Goal: Task Accomplishment & Management: Complete application form

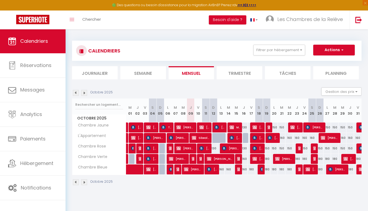
select select
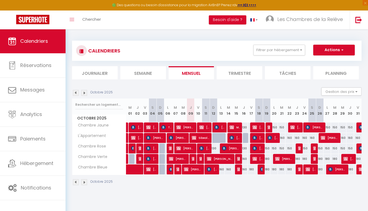
scroll to position [29, 0]
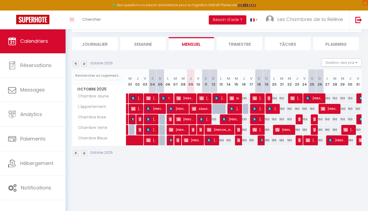
click at [192, 130] on img at bounding box center [194, 130] width 4 height 4
select select "OK"
select select "KO"
select select "0"
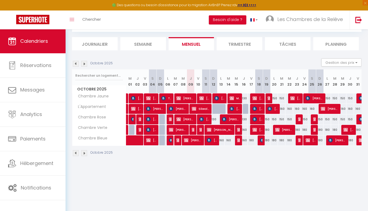
select select "1"
select select
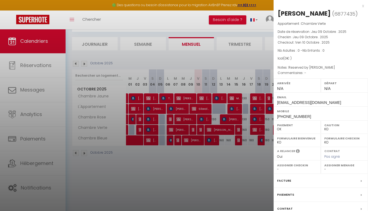
click at [201, 134] on div at bounding box center [184, 105] width 368 height 211
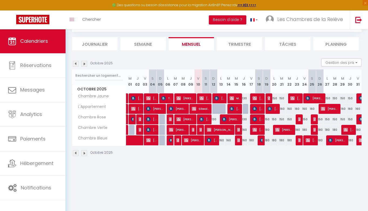
click at [201, 132] on img at bounding box center [201, 130] width 4 height 4
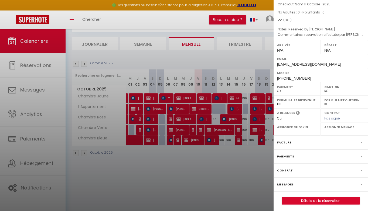
click at [288, 184] on label "Messages" at bounding box center [285, 185] width 16 height 6
select select
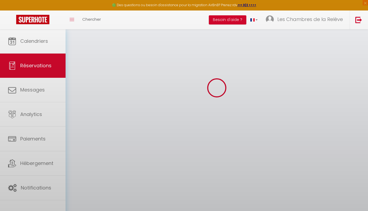
select select
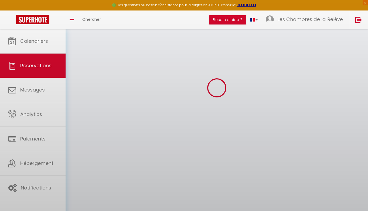
select select
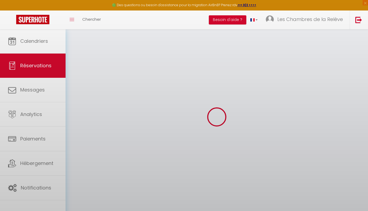
select select
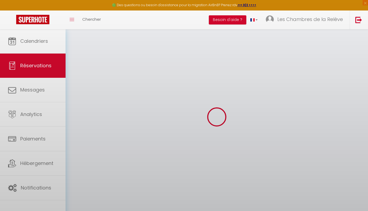
select select
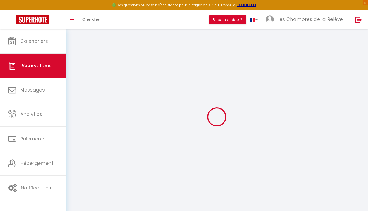
type input "JIAO"
type input "YANG"
type input "[EMAIL_ADDRESS][DOMAIN_NAME]"
type input "[PHONE_NUMBER]"
select select
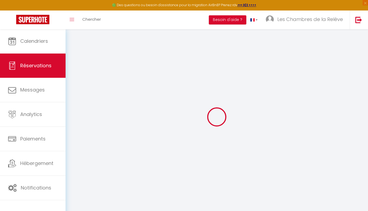
select select "35020"
select select "1"
type input "Ven 10 Octobre 2025"
select select
type input "Sam 11 Octobre 2025"
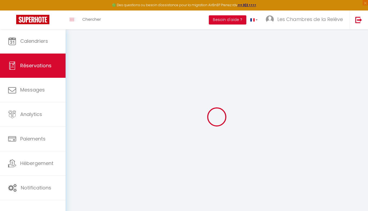
select select
type input "0"
select select "12"
select select
select select "73"
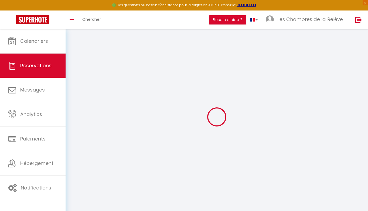
type input "0"
select select
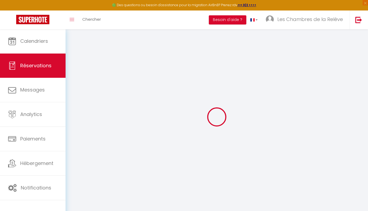
select select
select select "14"
select select
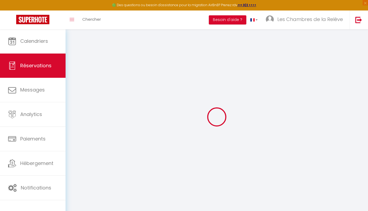
select select
checkbox input "false"
select select
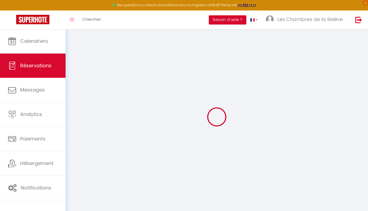
select select
checkbox input "false"
type textarea "reservation effectuée par [PERSON_NAME] BI sur expédia"
type textarea "Reserved by [PERSON_NAME]"
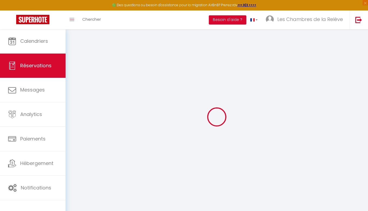
select select
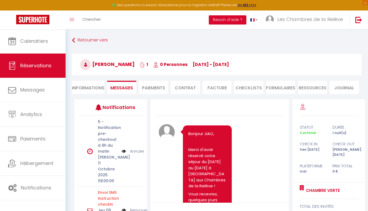
select select
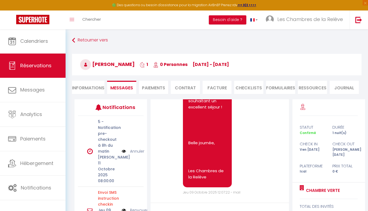
select select
click at [83, 84] on li "Informations" at bounding box center [88, 87] width 32 height 13
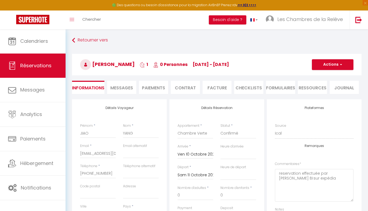
select select
click at [91, 155] on input "[EMAIL_ADDRESS][DOMAIN_NAME]" at bounding box center [98, 154] width 36 height 10
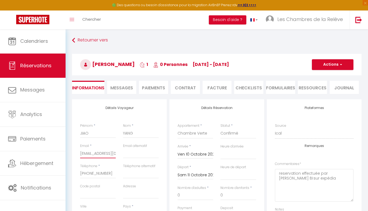
click at [91, 155] on input "[EMAIL_ADDRESS][DOMAIN_NAME]" at bounding box center [98, 154] width 36 height 10
paste input "pilyakok@qq"
type input "[EMAIL_ADDRESS][DOMAIN_NAME]"
select select
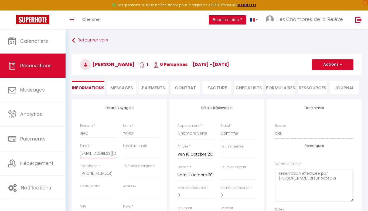
select select
checkbox input "false"
type input "[EMAIL_ADDRESS][DOMAIN_NAME]"
click at [323, 68] on button "Actions" at bounding box center [332, 64] width 41 height 11
click at [322, 75] on link "Enregistrer" at bounding box center [327, 76] width 43 height 7
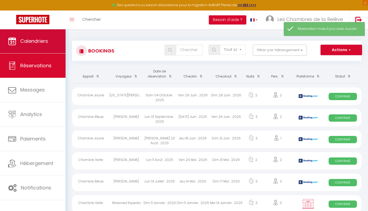
click at [33, 46] on link "Calendriers" at bounding box center [32, 41] width 65 height 24
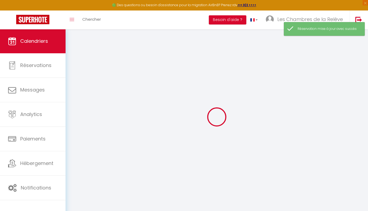
select select
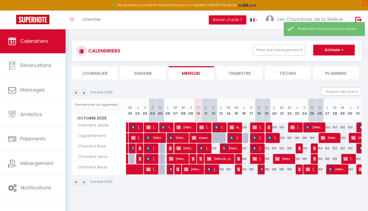
click at [200, 160] on img at bounding box center [201, 159] width 4 height 4
select select "OK"
select select "KO"
select select "0"
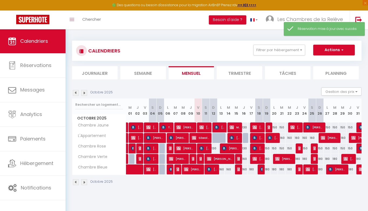
select select "1"
select select
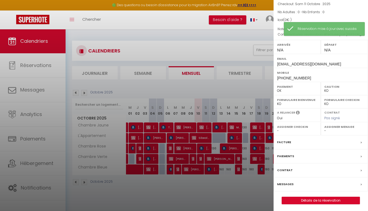
scroll to position [38, 0]
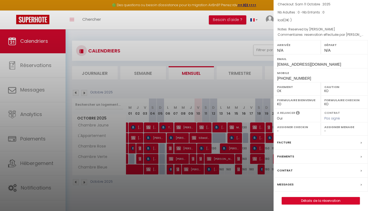
click at [287, 182] on label "Messages" at bounding box center [285, 185] width 16 height 6
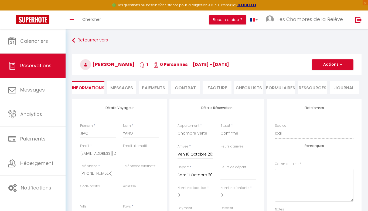
select select
checkbox input "false"
type textarea "reservation effectuée par [PERSON_NAME] BI sur expédia"
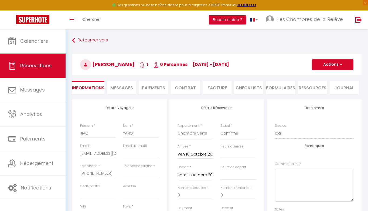
type textarea "Reserved by [PERSON_NAME]"
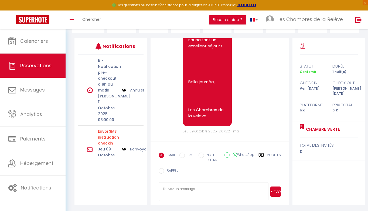
scroll to position [61, 0]
click at [272, 156] on label "Modèles" at bounding box center [273, 158] width 14 height 11
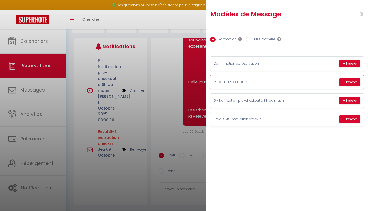
click at [242, 82] on p "PROCÉDURE CHECK IN" at bounding box center [253, 82] width 81 height 5
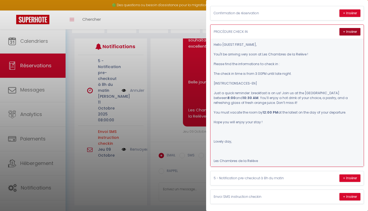
click at [353, 33] on button "+ Insérer" at bounding box center [349, 32] width 21 height 8
type textarea "Hello [PERSON_NAME], You'll be arriving very soon at Les Chambres de la Relève …"
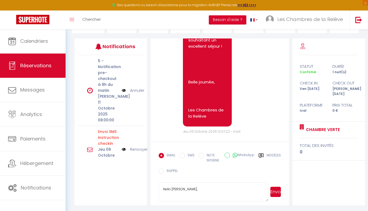
click at [272, 190] on button "Envoyer" at bounding box center [275, 192] width 10 height 10
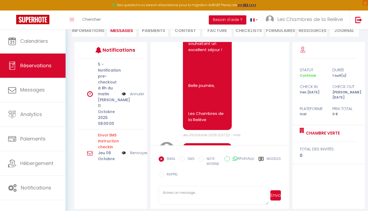
click at [64, 27] on link at bounding box center [32, 20] width 65 height 19
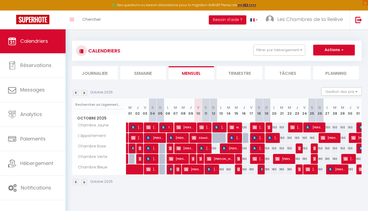
click at [313, 171] on span "[PERSON_NAME]" at bounding box center [310, 169] width 10 height 10
select select "OK"
select select "0"
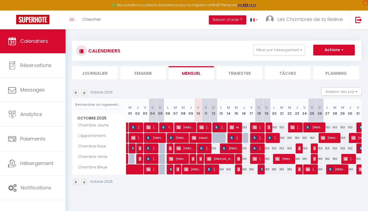
select select "1"
select select
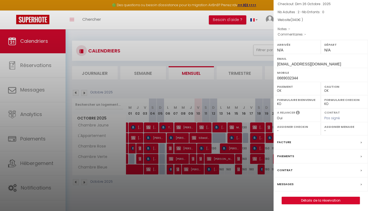
scroll to position [38, 0]
click at [305, 199] on link "Détails de la réservation" at bounding box center [321, 201] width 78 height 7
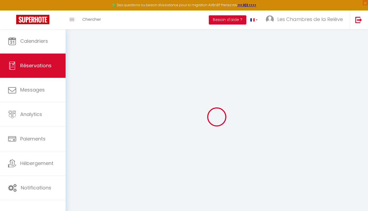
type input "Alexia"
type input "[PERSON_NAME]"
type input "[EMAIL_ADDRESS][DOMAIN_NAME]"
type input "0669032344"
type input "69001"
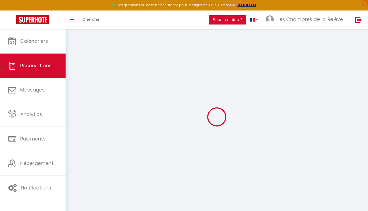
type input "[STREET_ADDRESS][PERSON_NAME]"
type input "[GEOGRAPHIC_DATA]"
select select "FR"
select select "35023"
select select "1"
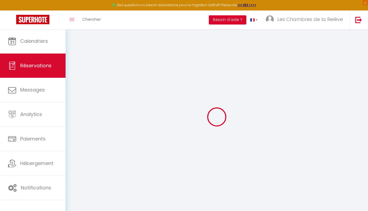
type input "Ven 24 Octobre 2025"
select select
type input "Dim 26 Octobre 2025"
select select
type input "2"
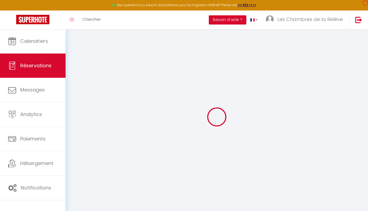
select select "12"
select select
type input "340"
checkbox input "false"
type input "0"
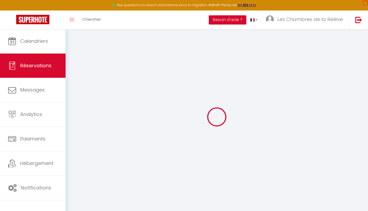
select select "69"
type input "0"
select select
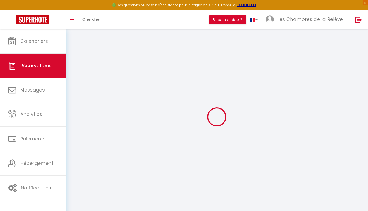
select select
select select "15"
checkbox input "false"
select select
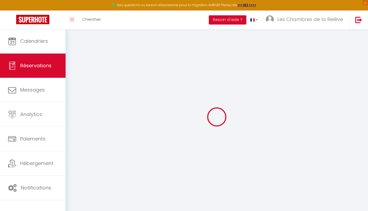
checkbox input "false"
select select
checkbox input "false"
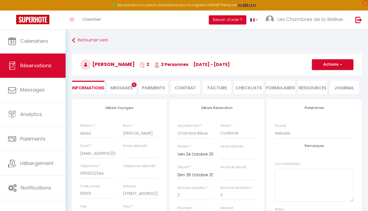
select select
checkbox input "false"
select select
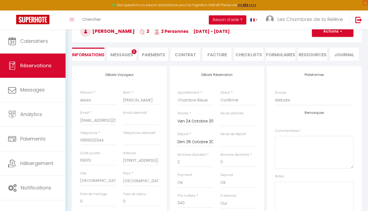
scroll to position [37, 0]
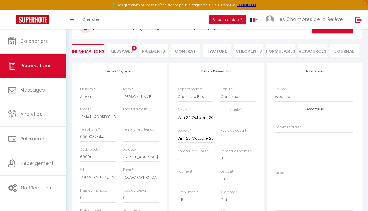
click at [186, 141] on input "Dim 26 Octobre 2025" at bounding box center [195, 138] width 36 height 7
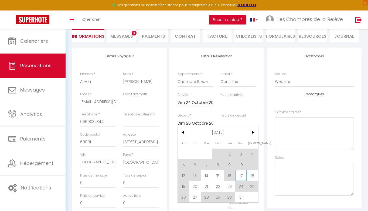
scroll to position [54, 0]
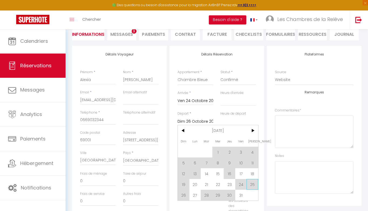
click at [252, 186] on span "25" at bounding box center [252, 184] width 12 height 11
type input "1.86"
select select
type input "Sam 25 Octobre 2025"
select select
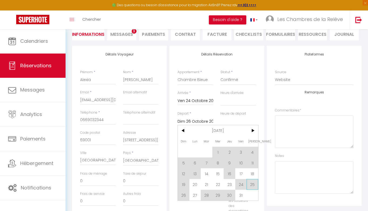
type input "180"
checkbox input "false"
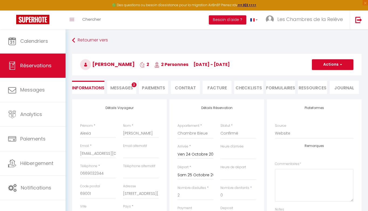
scroll to position [0, 0]
click at [336, 64] on button "Actions" at bounding box center [332, 64] width 41 height 11
click at [326, 76] on link "Enregistrer" at bounding box center [327, 76] width 43 height 7
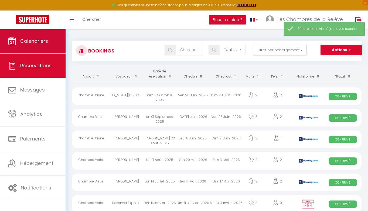
click at [43, 40] on span "Calendriers" at bounding box center [34, 41] width 28 height 7
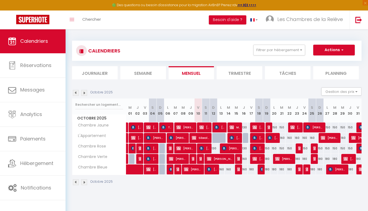
click at [308, 171] on img at bounding box center [307, 169] width 4 height 4
select select "OK"
select select "0"
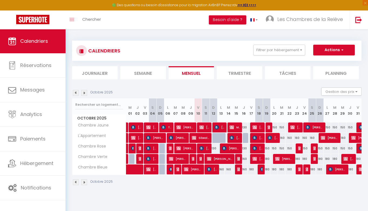
select select "1"
select select
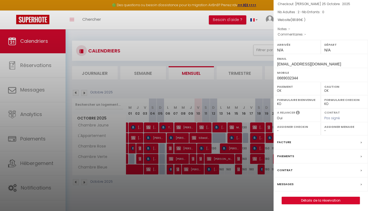
scroll to position [38, 0]
click at [284, 185] on label "Messages" at bounding box center [285, 185] width 16 height 6
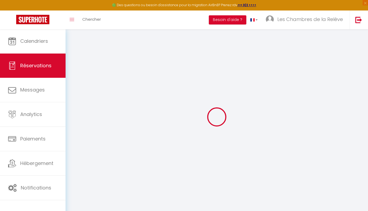
select select
checkbox input "false"
select select
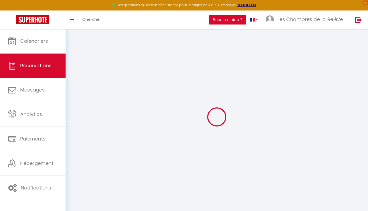
checkbox input "false"
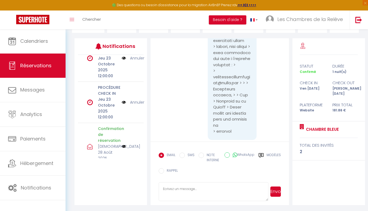
scroll to position [61, 0]
click at [266, 158] on div "Modèles" at bounding box center [269, 159] width 22 height 13
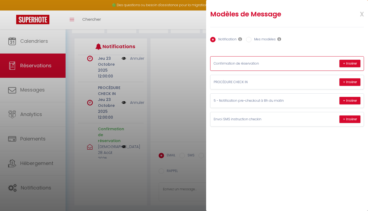
click at [243, 68] on div "Confirmation de réservation + Insérer" at bounding box center [286, 64] width 153 height 14
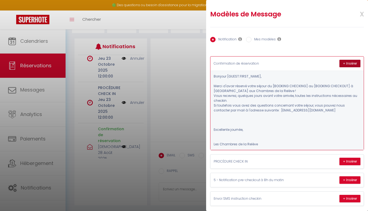
click at [346, 64] on button "+ Insérer" at bounding box center [349, 64] width 21 height 8
type textarea "Bonjour [PERSON_NAME], Merci d'avoir réservé votre séjour du [DATE] au [DATE] à…"
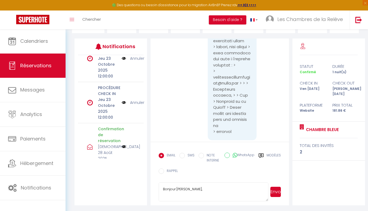
click at [273, 192] on button "Envoyer" at bounding box center [275, 192] width 10 height 10
